Goal: Transaction & Acquisition: Purchase product/service

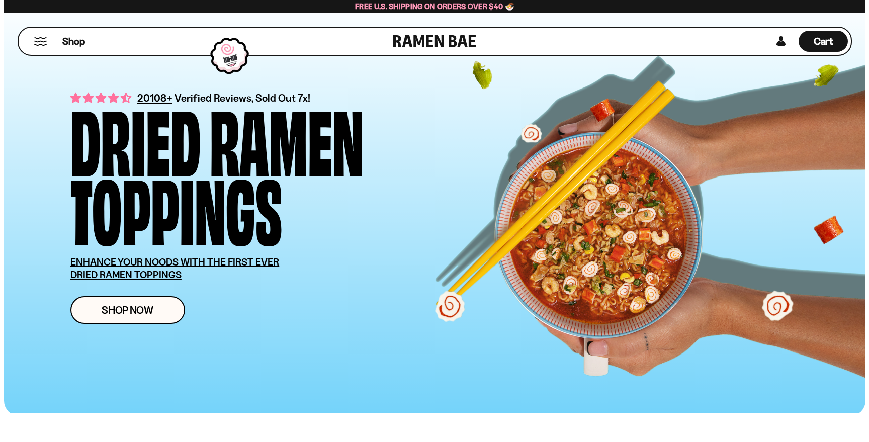
scroll to position [150, 0]
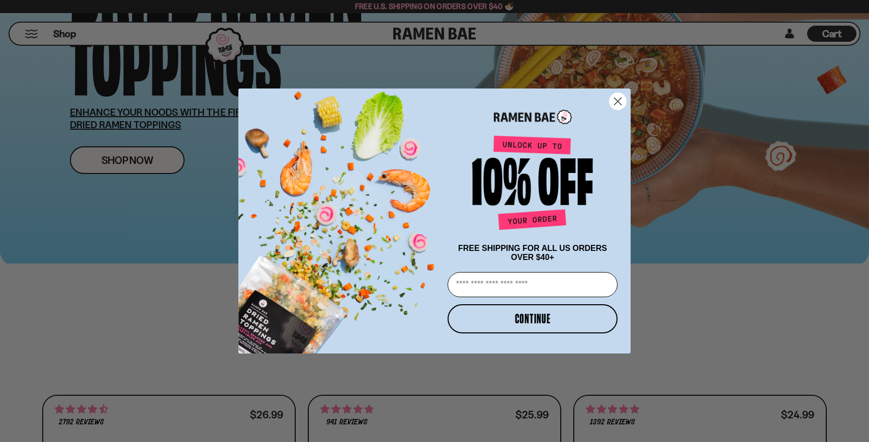
click at [625, 102] on circle "Close dialog" at bounding box center [618, 101] width 17 height 17
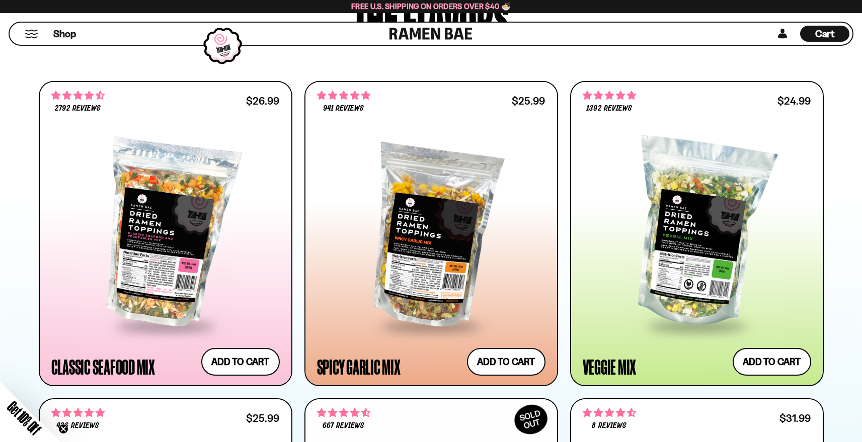
scroll to position [638, 0]
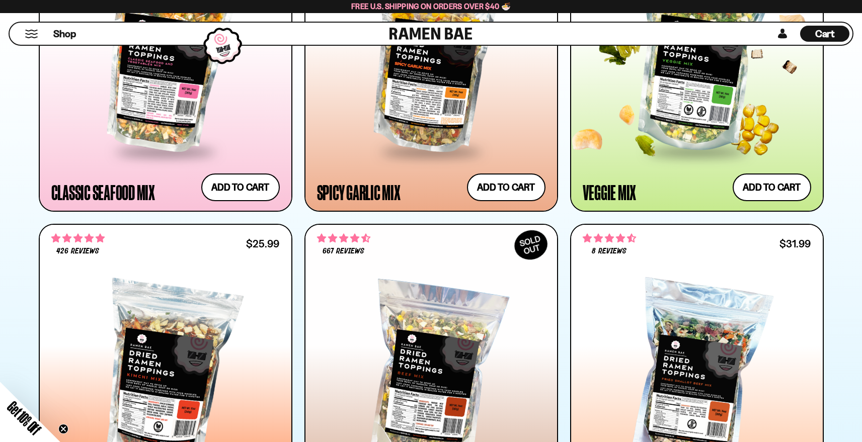
click at [683, 114] on div at bounding box center [696, 58] width 228 height 183
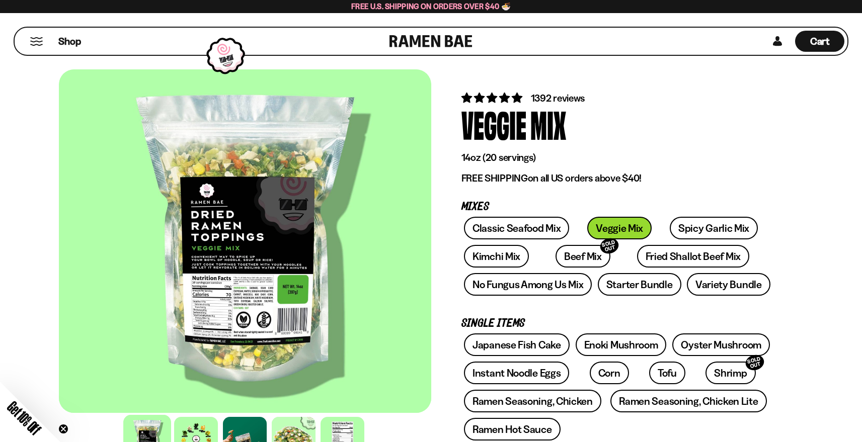
scroll to position [144, 0]
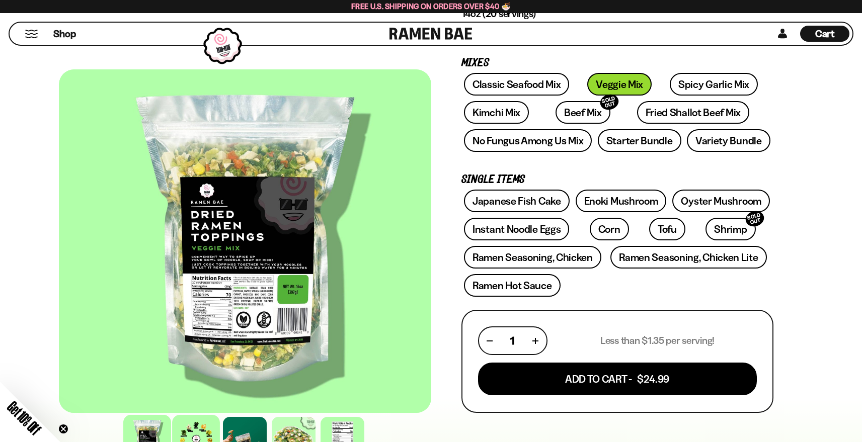
click at [197, 422] on div at bounding box center [196, 439] width 48 height 48
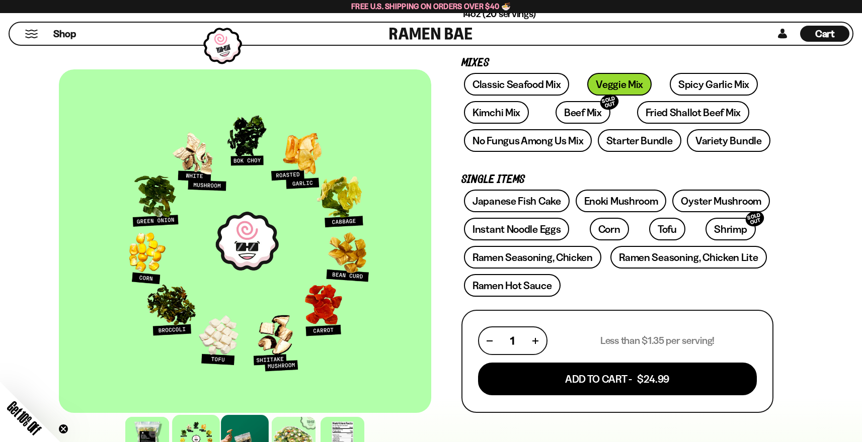
click at [246, 426] on div at bounding box center [245, 439] width 48 height 48
